Goal: Check status: Check status

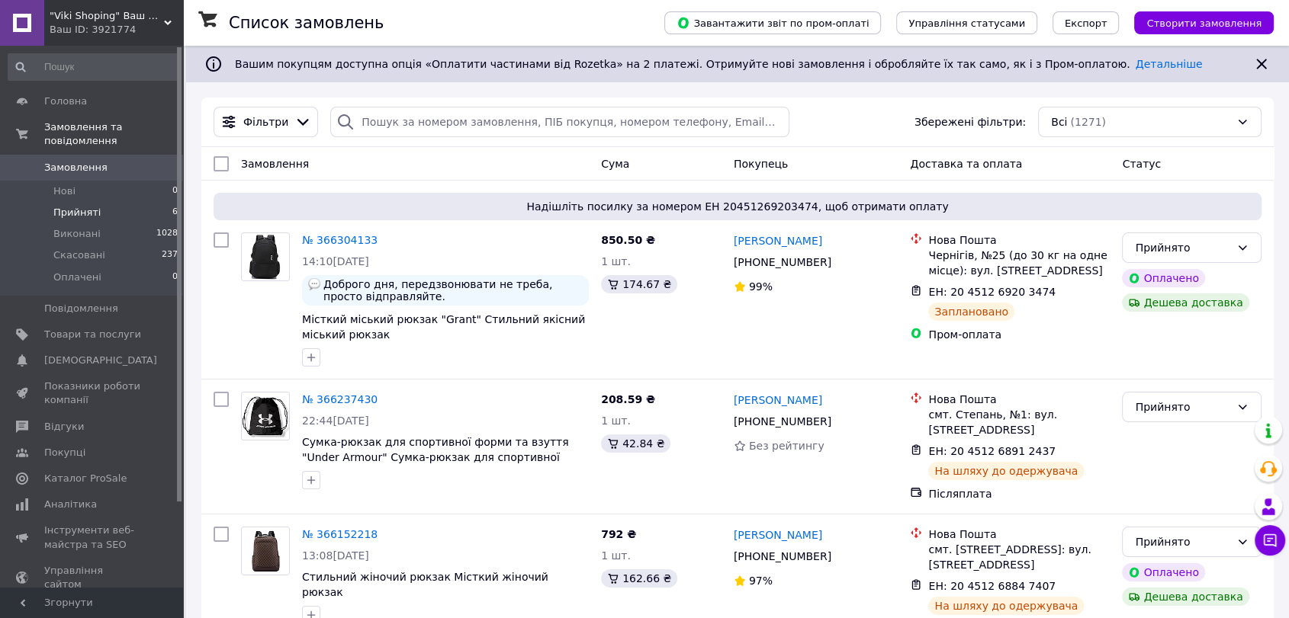
click at [60, 206] on span "Прийняті" at bounding box center [76, 213] width 47 height 14
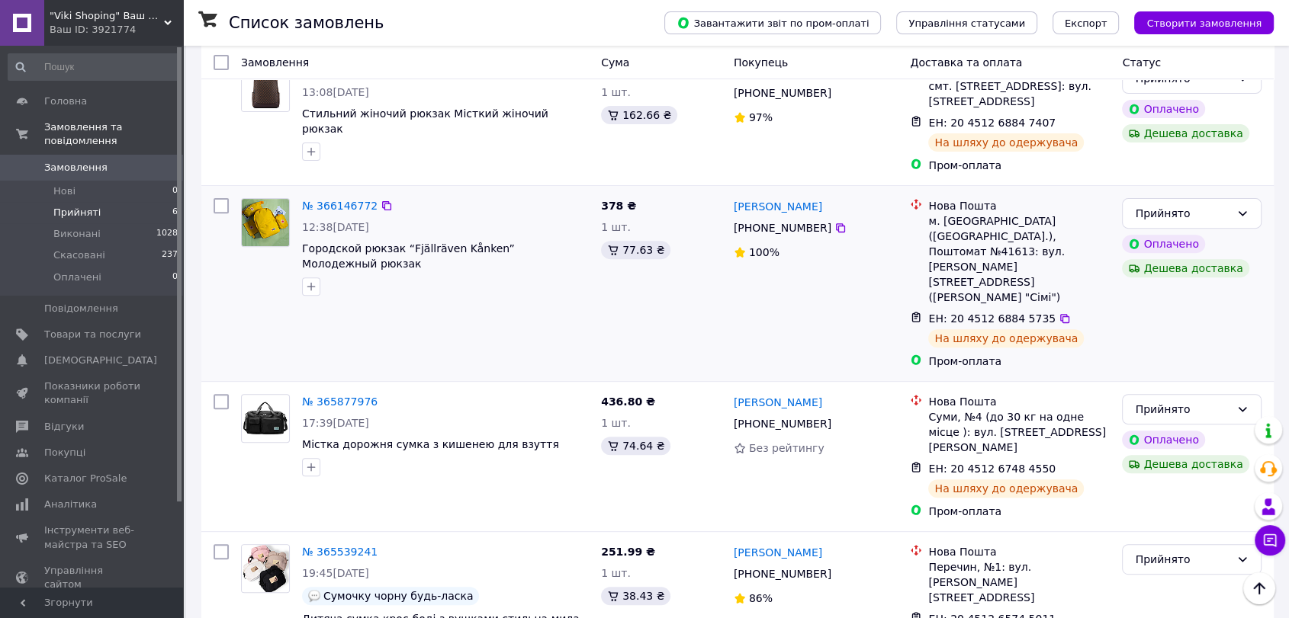
scroll to position [545, 0]
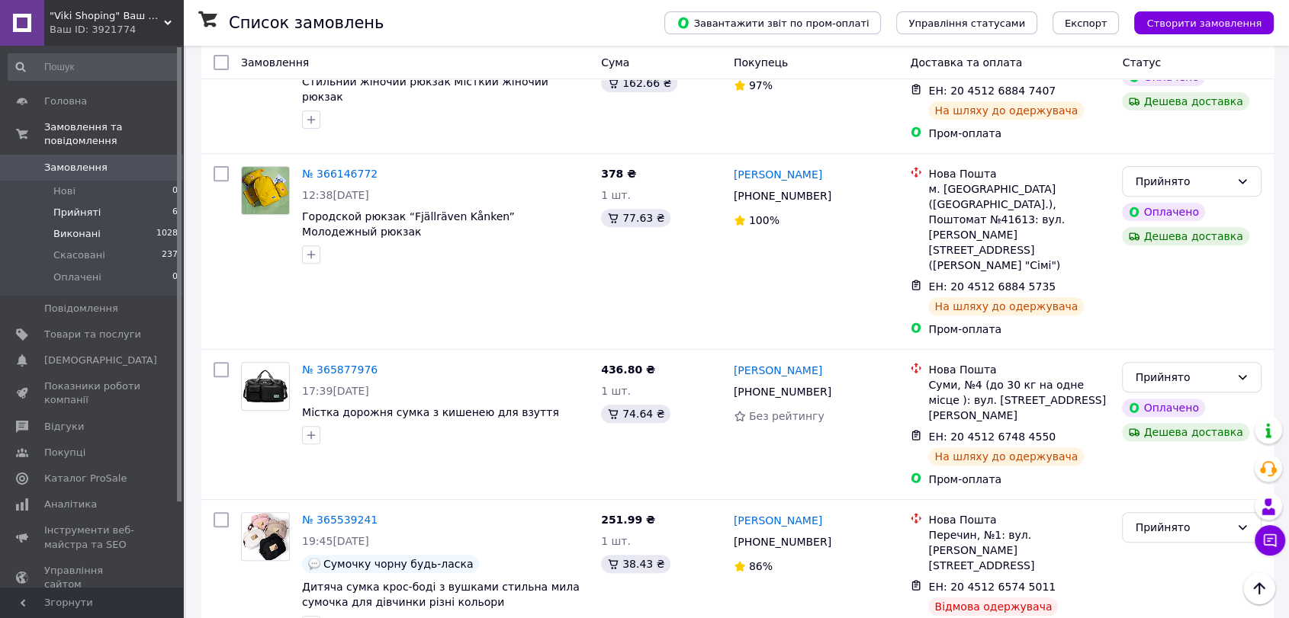
click at [86, 227] on span "Виконані" at bounding box center [76, 234] width 47 height 14
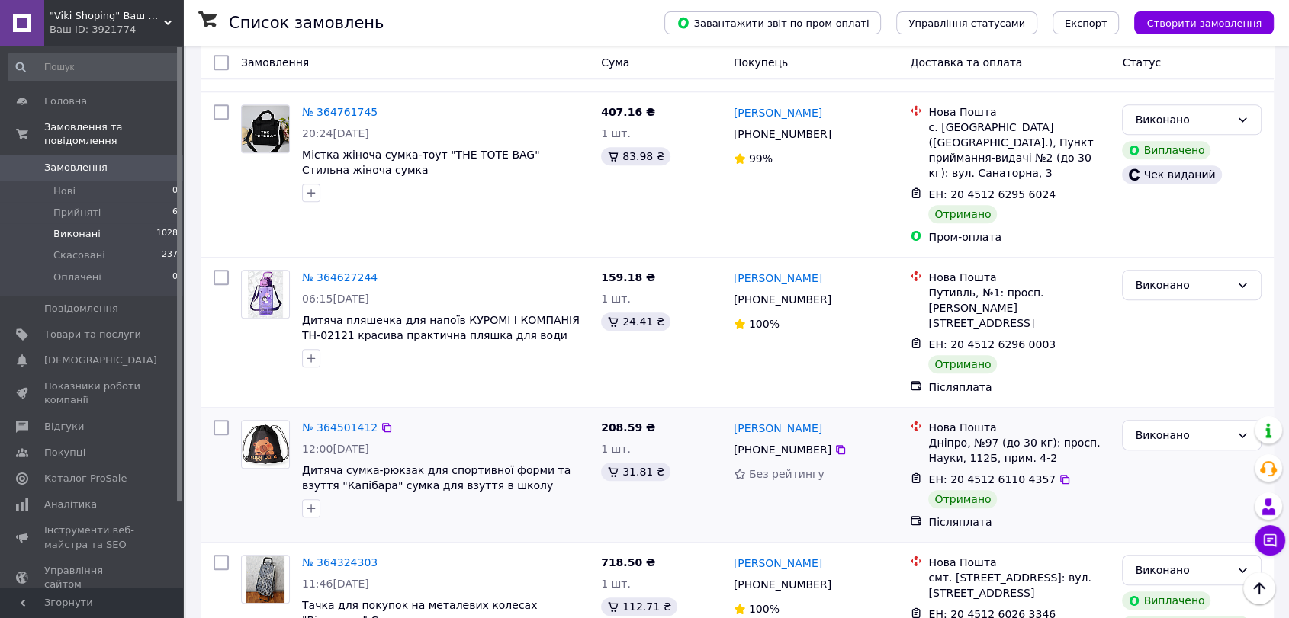
scroll to position [1439, 0]
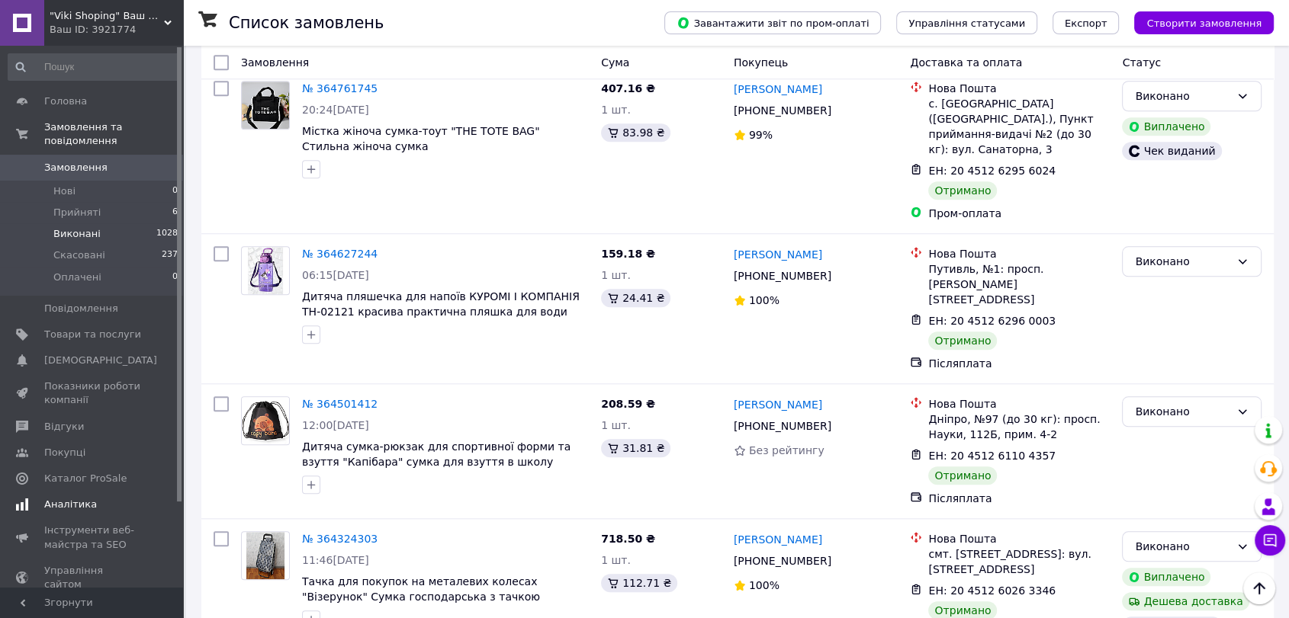
click at [67, 498] on span "Аналітика" at bounding box center [70, 505] width 53 height 14
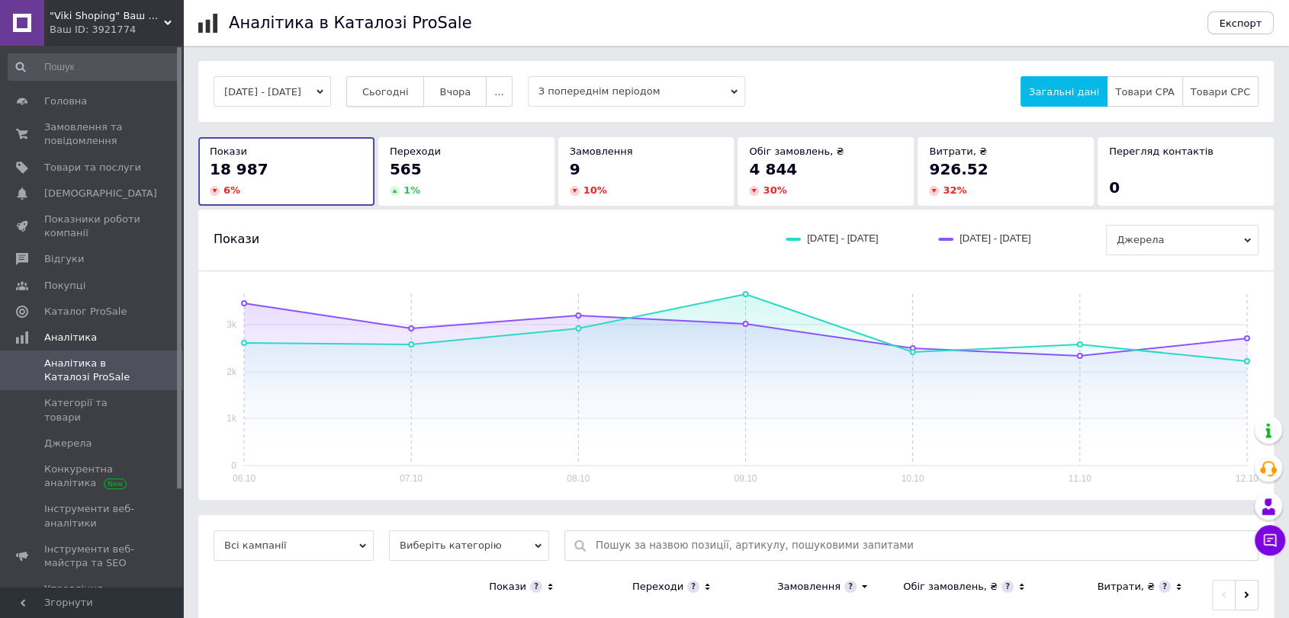
click at [393, 80] on button "Сьогодні" at bounding box center [385, 91] width 79 height 30
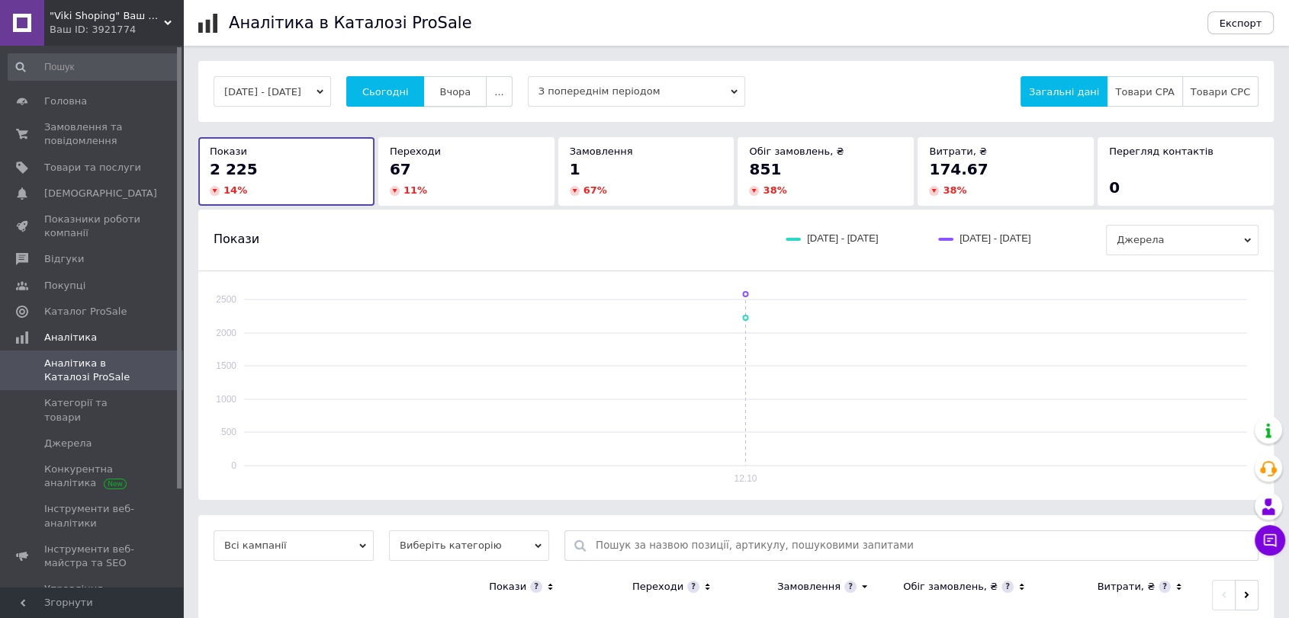
click at [464, 97] on span "Вчора" at bounding box center [454, 91] width 31 height 11
